Goal: Find specific page/section: Find specific page/section

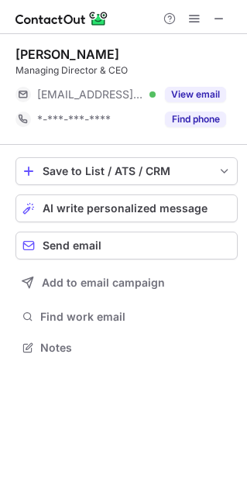
scroll to position [336, 247]
